Goal: Task Accomplishment & Management: Use online tool/utility

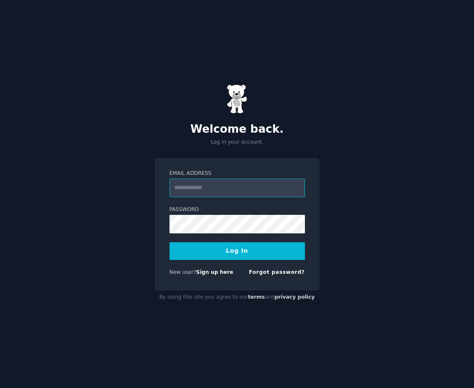
type input "**********"
click at [252, 250] on button "Log In" at bounding box center [238, 251] width 136 height 18
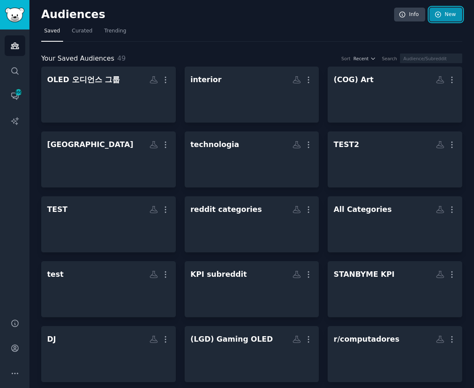
click at [444, 13] on link "New" at bounding box center [446, 15] width 33 height 14
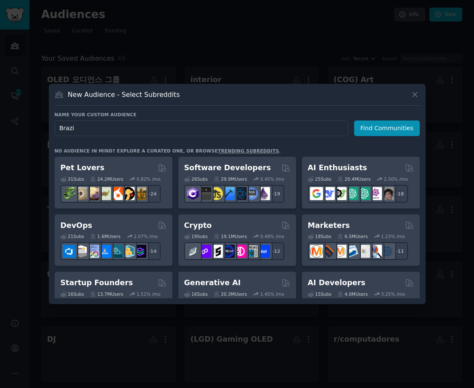
type input "[GEOGRAPHIC_DATA]"
click at [407, 125] on button "Find Communities" at bounding box center [387, 128] width 66 height 16
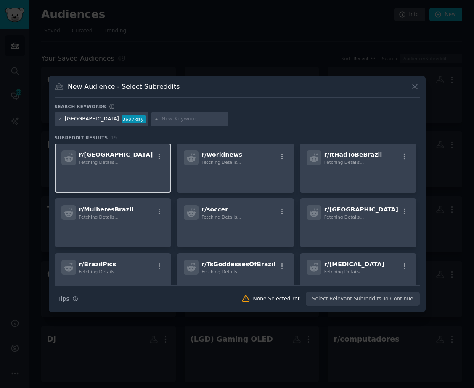
click at [121, 164] on div "r/ Brazil Fetching Details..." at bounding box center [113, 157] width 104 height 15
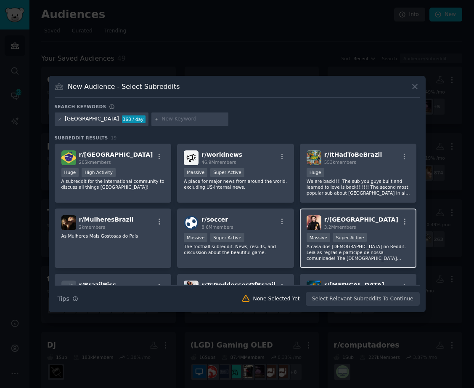
click at [344, 213] on div "r/ brasil 3.2M members Massive Super Active A casa dos brasileiros no Reddit. L…" at bounding box center [358, 237] width 117 height 59
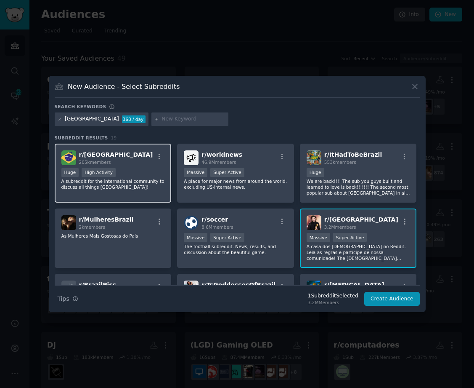
click at [148, 178] on div "Huge High Activity" at bounding box center [113, 173] width 104 height 11
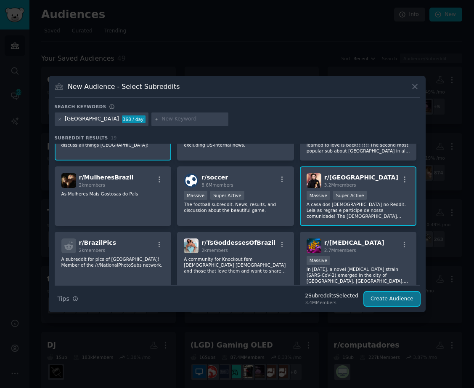
click at [402, 299] on button "Create Audience" at bounding box center [392, 299] width 56 height 14
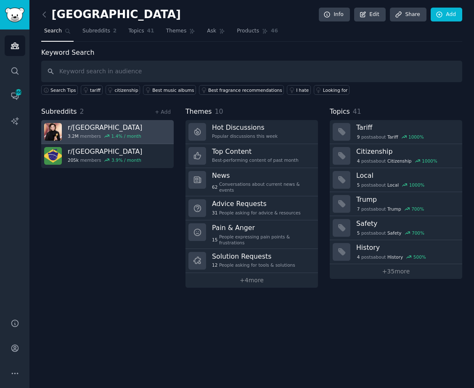
click at [119, 134] on div "1.4 % / month" at bounding box center [127, 136] width 30 height 6
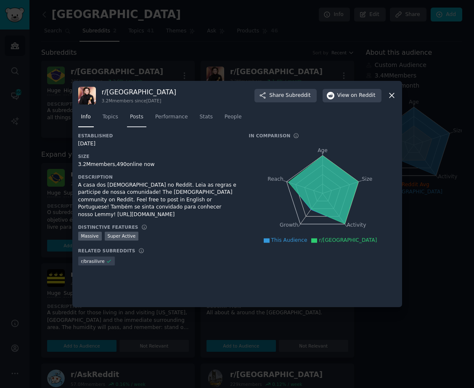
click at [133, 118] on span "Posts" at bounding box center [136, 117] width 13 height 8
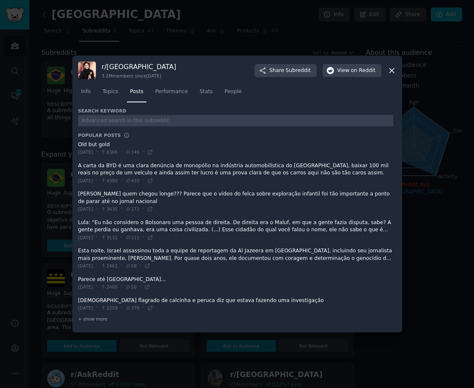
click at [200, 91] on span "Stats" at bounding box center [206, 92] width 13 height 8
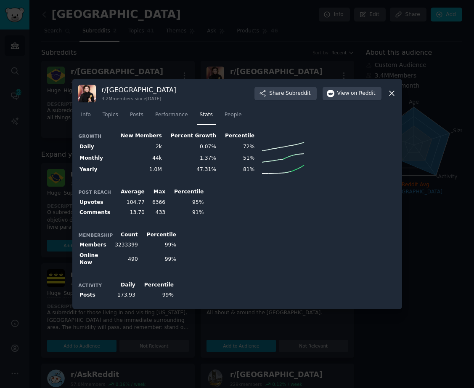
click at [234, 209] on div "Post Reach Average Max Percentile Upvotes 104.77 6366 95% Comments 13.70 433 91%" at bounding box center [237, 202] width 318 height 31
click at [394, 97] on icon at bounding box center [392, 93] width 9 height 9
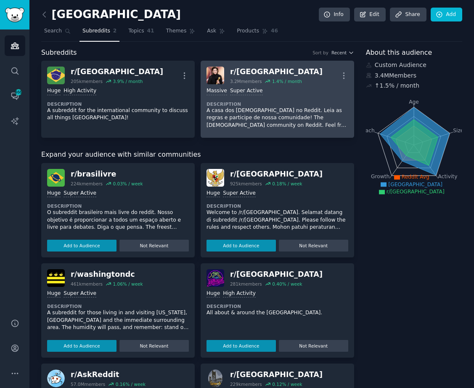
click at [276, 96] on div "Massive Super Active Description A casa dos brasileiros no Reddit. Leia as regr…" at bounding box center [278, 108] width 142 height 48
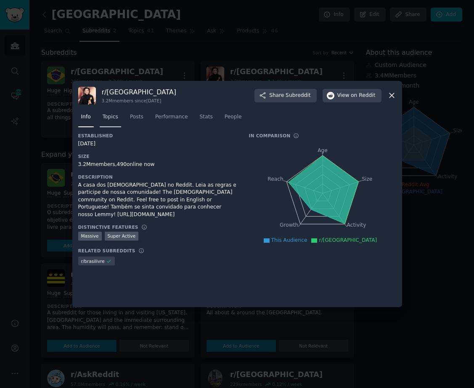
click at [110, 118] on span "Topics" at bounding box center [111, 117] width 16 height 8
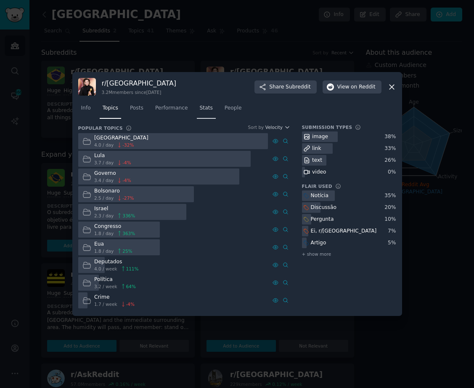
click at [200, 111] on span "Stats" at bounding box center [206, 108] width 13 height 8
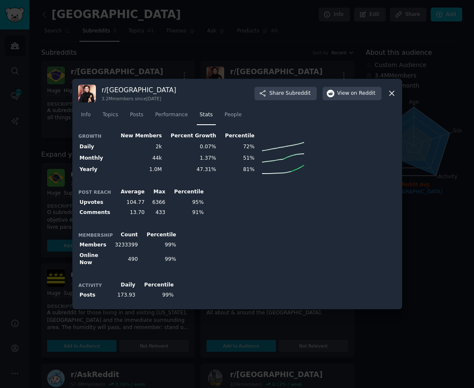
click at [424, 138] on div at bounding box center [237, 194] width 474 height 388
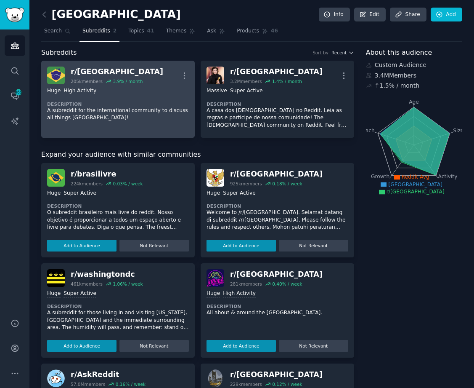
click at [103, 89] on div "Huge High Activity" at bounding box center [118, 91] width 142 height 8
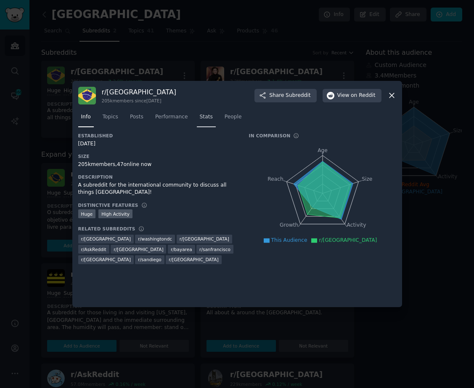
click at [200, 118] on span "Stats" at bounding box center [206, 117] width 13 height 8
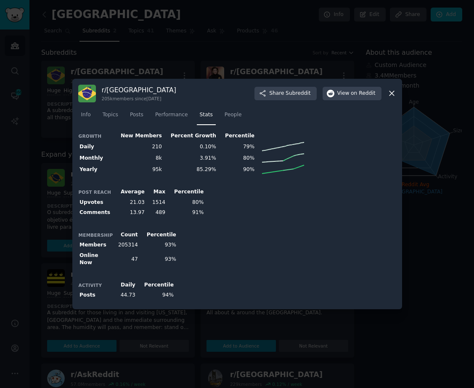
click at [425, 183] on div at bounding box center [237, 194] width 474 height 388
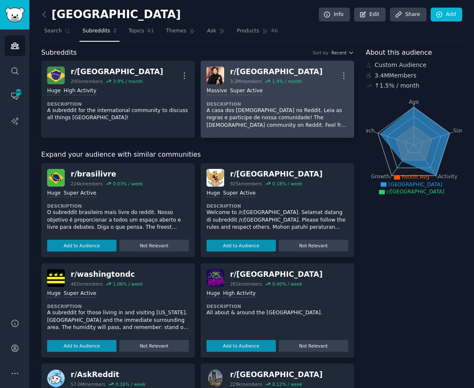
click at [289, 113] on p "A casa dos brasileiros no Reddit. Leia as regras e participe de nossa comunidad…" at bounding box center [278, 118] width 142 height 22
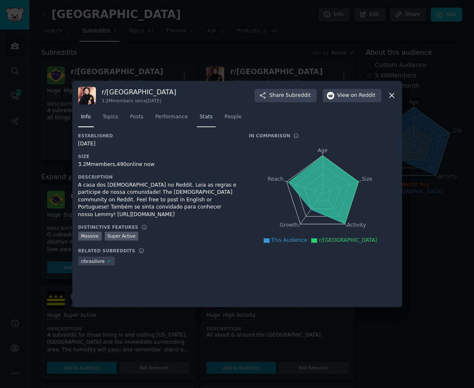
click at [202, 115] on span "Stats" at bounding box center [206, 117] width 13 height 8
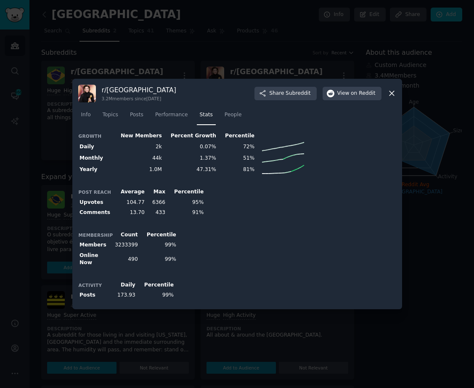
click at [247, 49] on div at bounding box center [237, 194] width 474 height 388
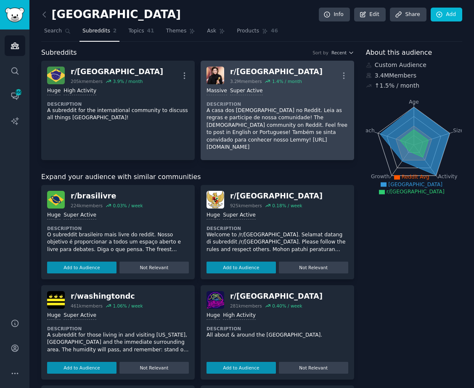
click at [279, 77] on h2 "r/ brasil 3.2M members 1.4 % / month" at bounding box center [276, 76] width 93 height 18
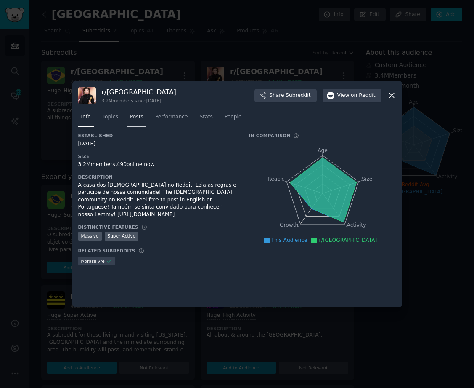
click at [136, 121] on link "Posts" at bounding box center [136, 118] width 19 height 17
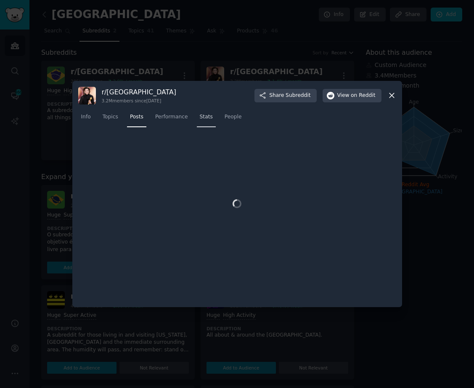
click at [200, 120] on span "Stats" at bounding box center [206, 117] width 13 height 8
